Goal: Use online tool/utility: Utilize a website feature to perform a specific function

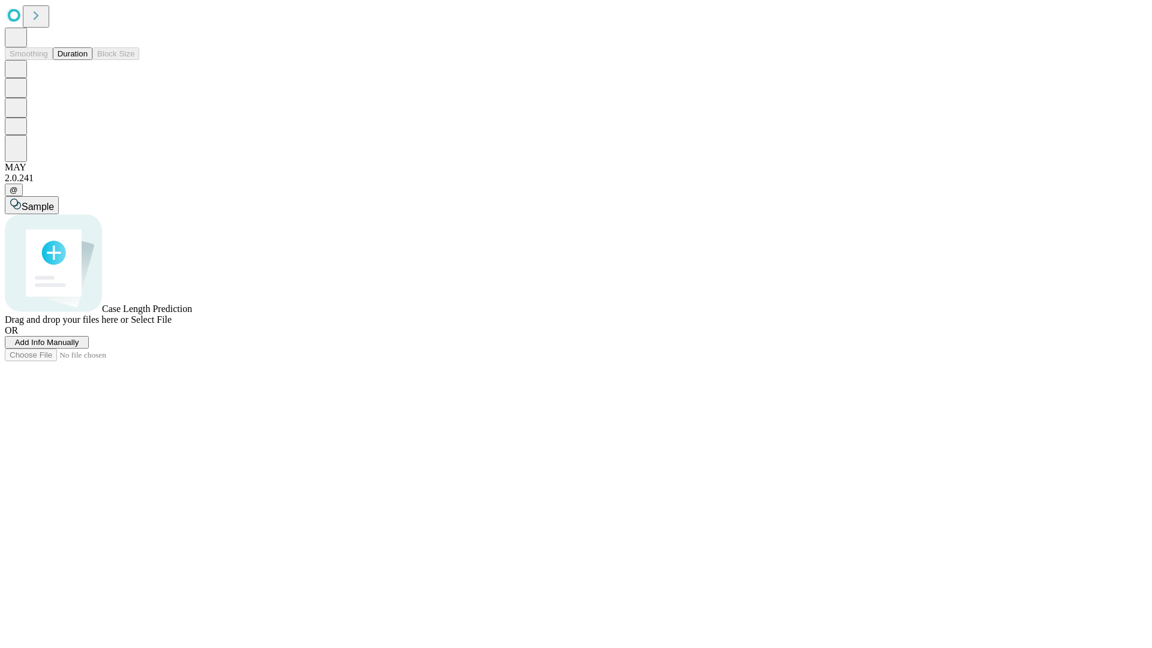
click at [88, 60] on button "Duration" at bounding box center [73, 53] width 40 height 13
click at [172, 325] on span "Select File" at bounding box center [151, 319] width 41 height 10
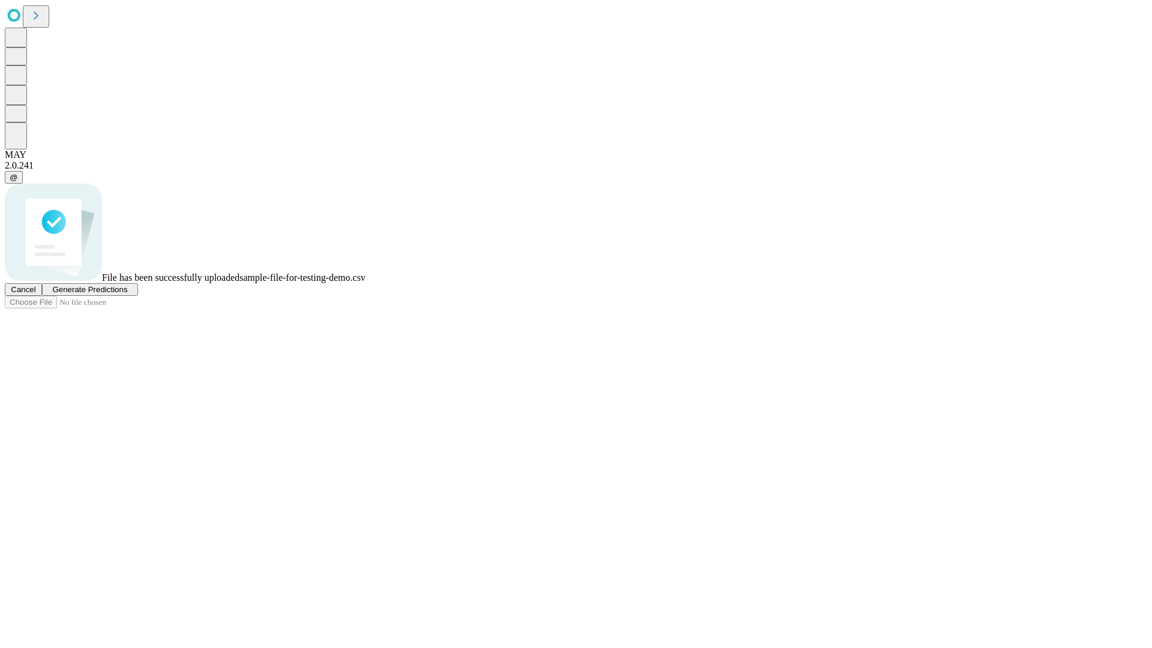
click at [127, 294] on span "Generate Predictions" at bounding box center [89, 289] width 75 height 9
